Goal: Information Seeking & Learning: Find specific fact

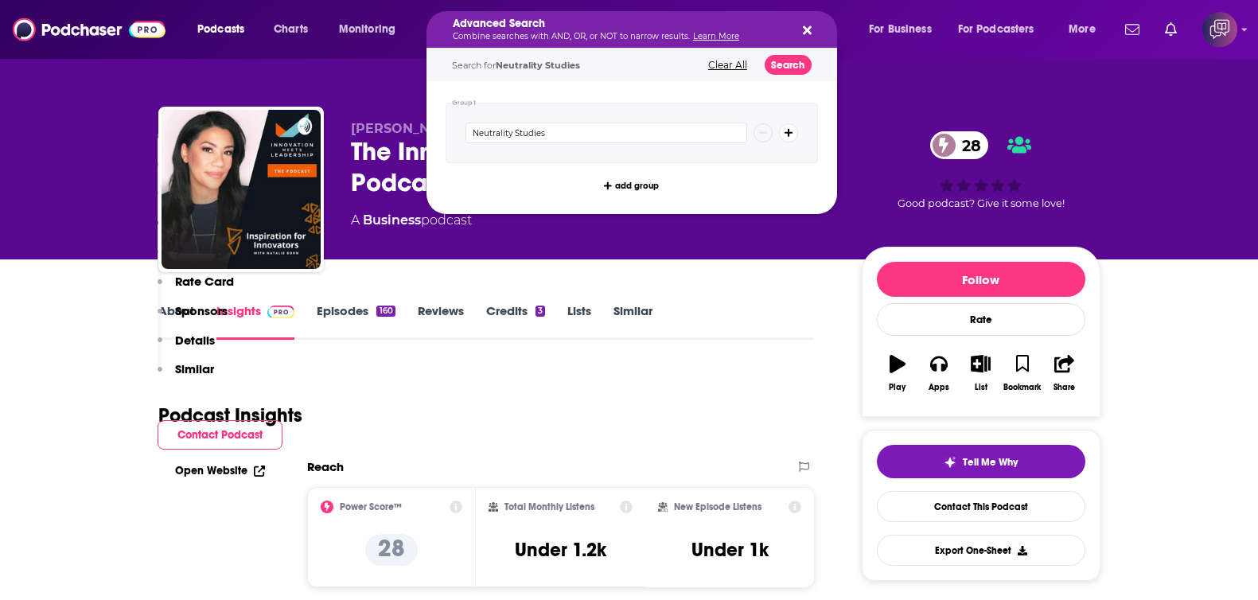
scroll to position [1094, 0]
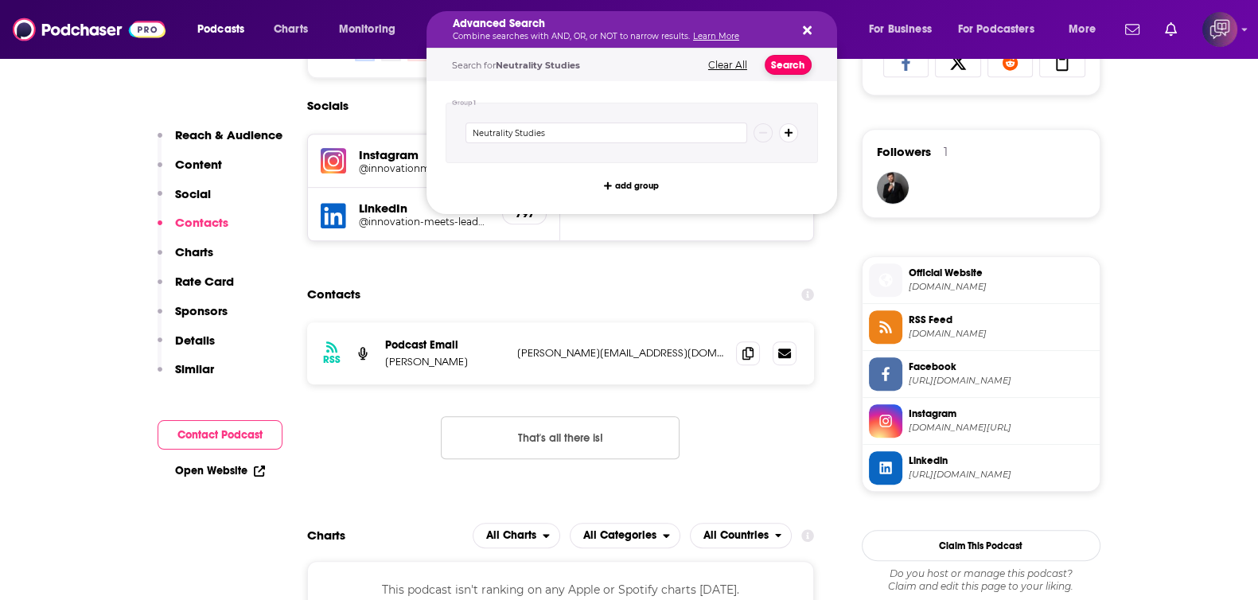
click at [784, 65] on button "Search" at bounding box center [788, 65] width 47 height 20
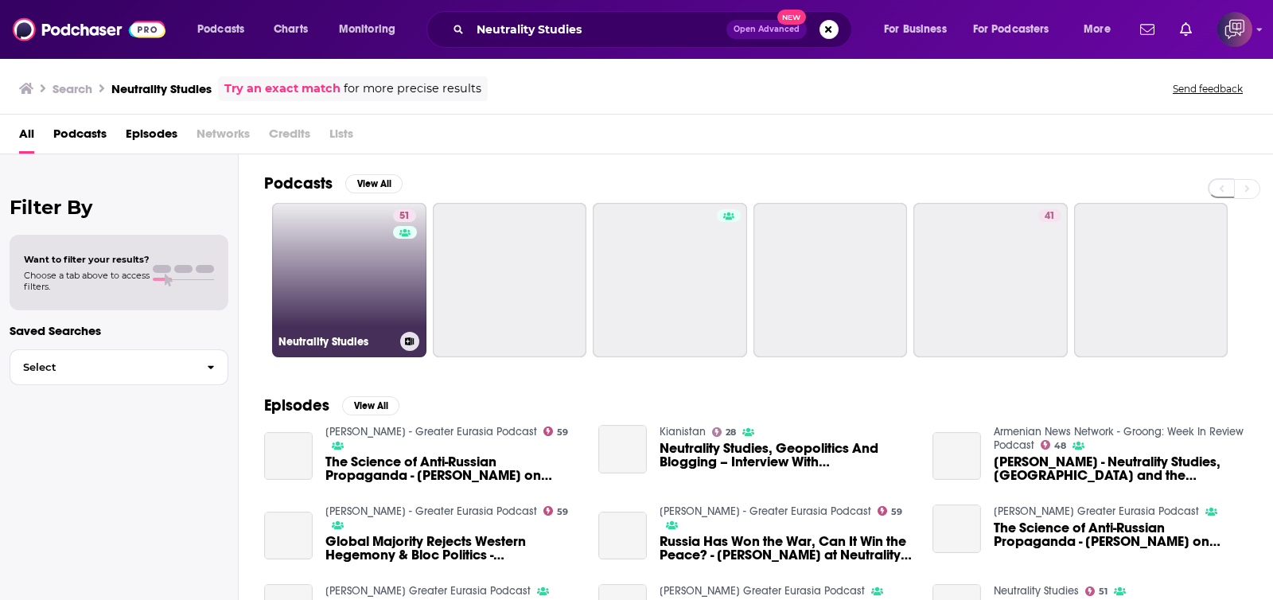
click at [371, 261] on link "51 Neutrality Studies" at bounding box center [349, 280] width 154 height 154
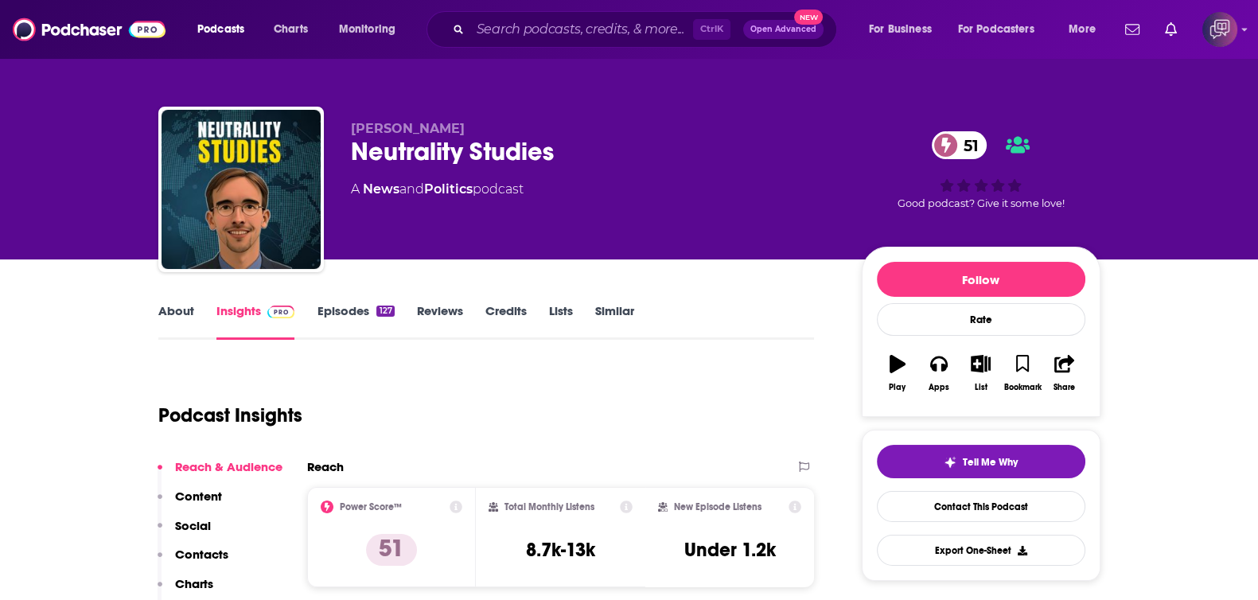
scroll to position [99, 0]
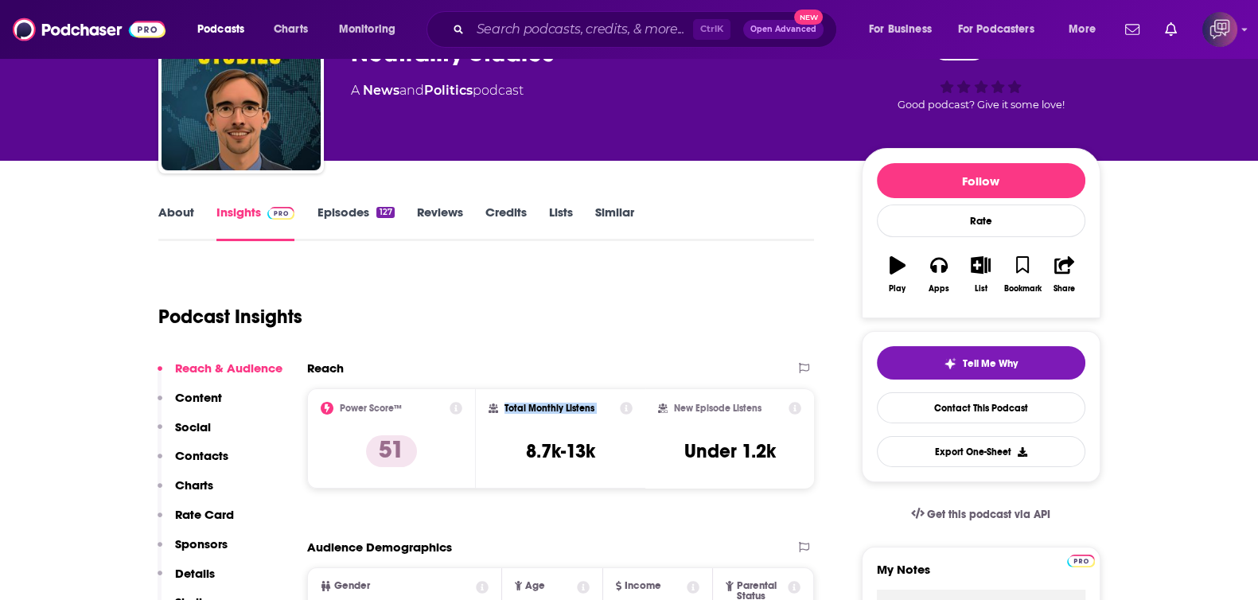
drag, startPoint x: 574, startPoint y: 415, endPoint x: 610, endPoint y: 415, distance: 35.8
click at [610, 415] on div "Total Monthly Listens 8.7k-13k" at bounding box center [561, 438] width 144 height 73
drag, startPoint x: 567, startPoint y: 450, endPoint x: 654, endPoint y: 463, distance: 87.8
click at [654, 463] on div "Power Score™ 51 Total Monthly Listens 8.7k-13k New Episode Listens Under 1.2k" at bounding box center [561, 438] width 508 height 100
click at [588, 475] on div "Total Monthly Listens 8.7k-13k" at bounding box center [560, 438] width 169 height 100
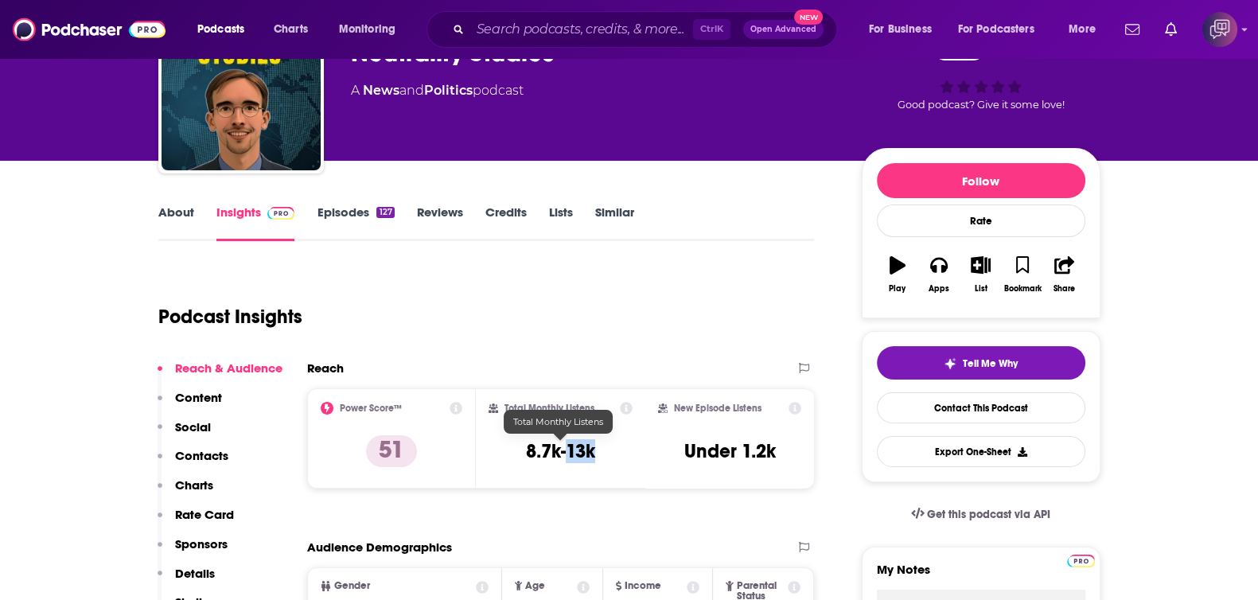
drag, startPoint x: 597, startPoint y: 445, endPoint x: 569, endPoint y: 446, distance: 27.9
click at [569, 446] on div "Total Monthly Listens 8.7k-13k" at bounding box center [561, 438] width 144 height 73
copy h3 "13k"
drag, startPoint x: 677, startPoint y: 403, endPoint x: 780, endPoint y: 407, distance: 102.8
click at [780, 407] on div "New Episode Listens" at bounding box center [730, 408] width 144 height 13
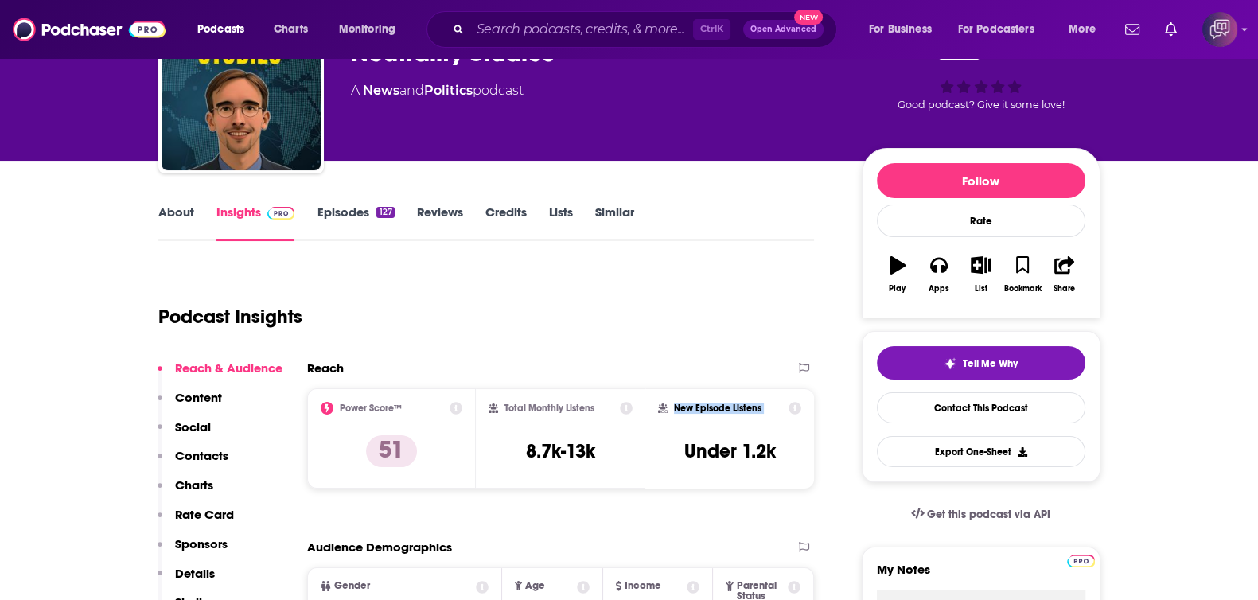
copy div "New Episode Listens"
drag, startPoint x: 739, startPoint y: 441, endPoint x: 790, endPoint y: 451, distance: 52.0
click at [790, 451] on div "New Episode Listens Under 1.2k" at bounding box center [730, 438] width 144 height 73
copy h3 "1.2k"
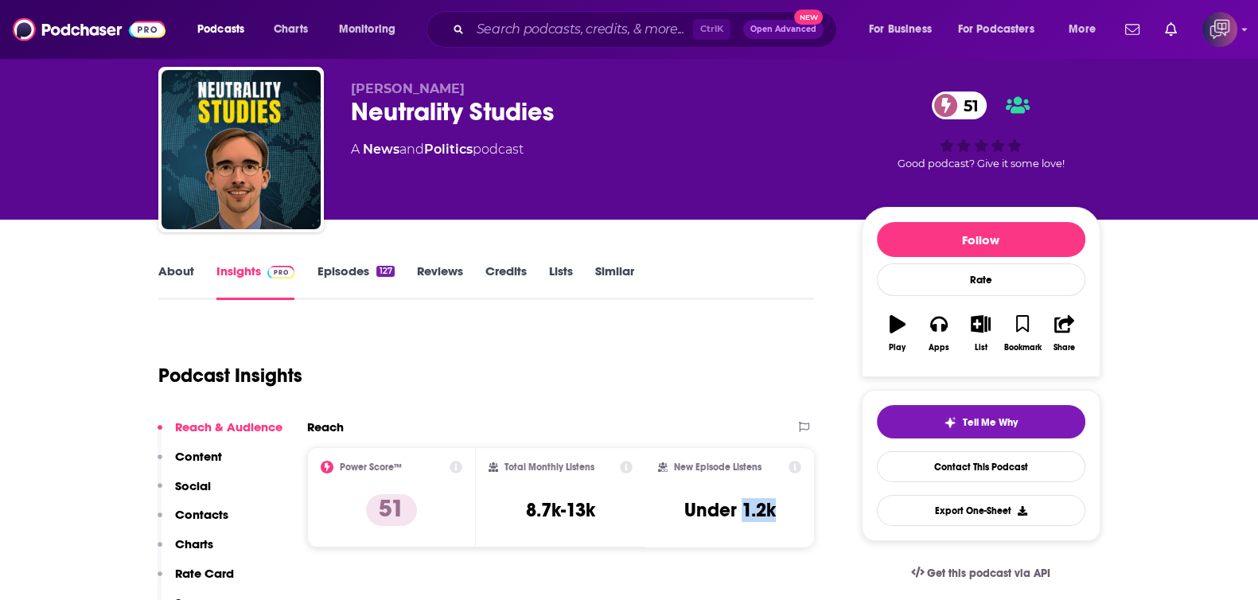
scroll to position [0, 0]
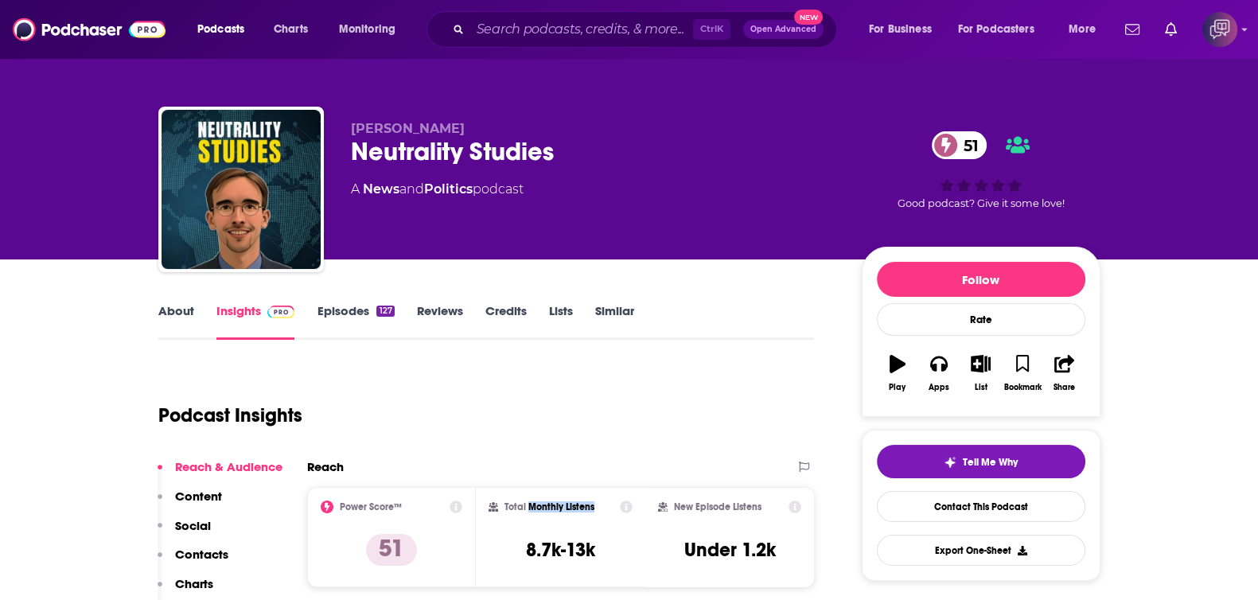
drag, startPoint x: 529, startPoint y: 501, endPoint x: 601, endPoint y: 505, distance: 71.7
click at [601, 505] on div "Total Monthly Listens" at bounding box center [561, 506] width 144 height 13
copy h2 "Monthly Listens"
drag, startPoint x: 568, startPoint y: 547, endPoint x: 613, endPoint y: 555, distance: 45.1
click at [613, 555] on div "Total Monthly Listens 8.7k-13k" at bounding box center [561, 536] width 144 height 73
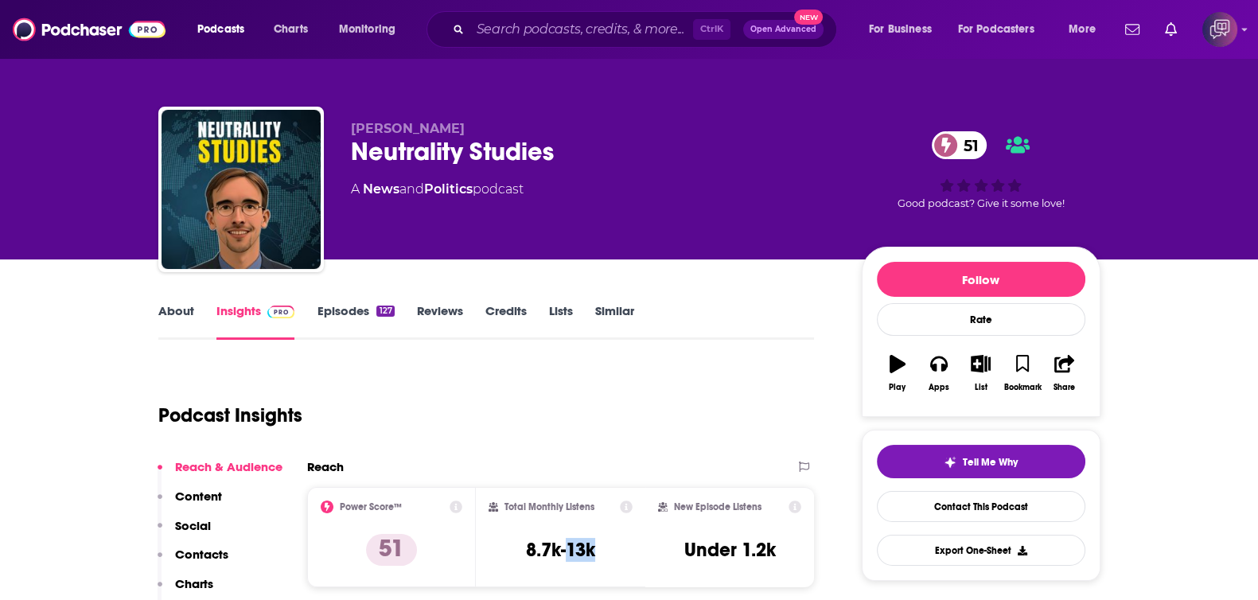
copy h3 "13k"
